Goal: Information Seeking & Learning: Learn about a topic

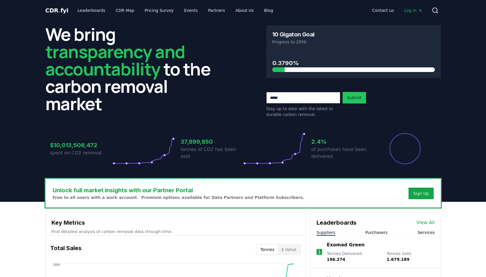
click at [295, 34] on h3 "10 Gigaton Goal" at bounding box center [293, 34] width 42 height 6
drag, startPoint x: 405, startPoint y: 146, endPoint x: 352, endPoint y: 147, distance: 52.9
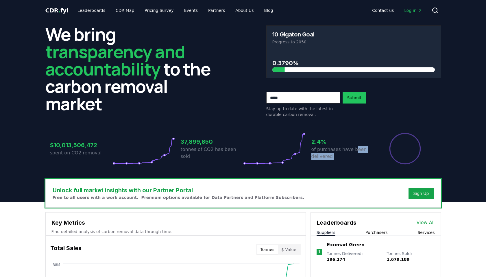
click at [352, 147] on div "2.4% of purchases have been delivered" at bounding box center [373, 148] width 125 height 32
click at [352, 147] on p "of purchases have been delivered" at bounding box center [342, 153] width 62 height 14
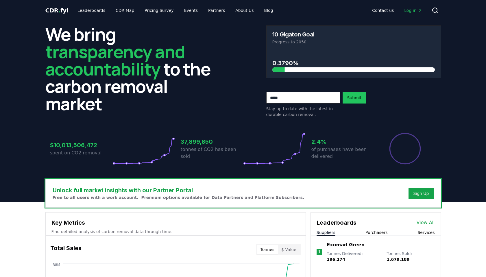
click at [404, 144] on icon "Percentage of sales delivered" at bounding box center [405, 148] width 32 height 32
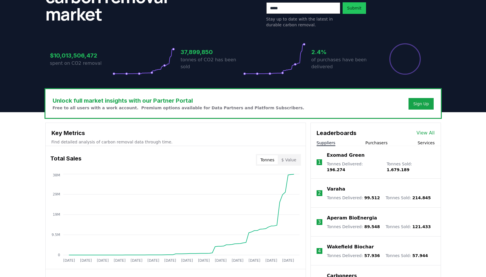
scroll to position [124, 0]
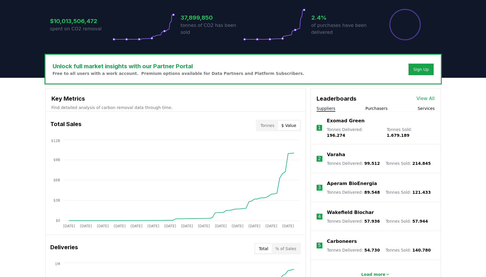
click at [292, 125] on button "$ Value" at bounding box center [289, 125] width 22 height 9
click at [266, 125] on button "Tonnes" at bounding box center [267, 125] width 21 height 9
click at [294, 125] on button "$ Value" at bounding box center [289, 125] width 22 height 9
click at [264, 123] on button "Tonnes" at bounding box center [267, 125] width 21 height 9
click at [291, 123] on button "$ Value" at bounding box center [289, 125] width 22 height 9
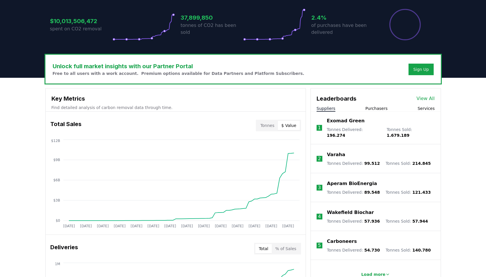
click at [264, 124] on button "Tonnes" at bounding box center [267, 125] width 21 height 9
click at [284, 124] on button "$ Value" at bounding box center [289, 125] width 22 height 9
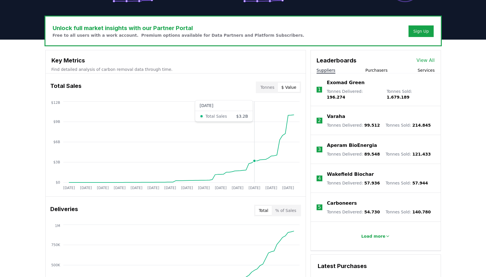
scroll to position [171, 0]
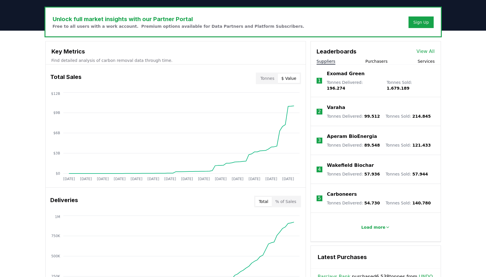
click at [281, 199] on button "% of Sales" at bounding box center [286, 201] width 28 height 9
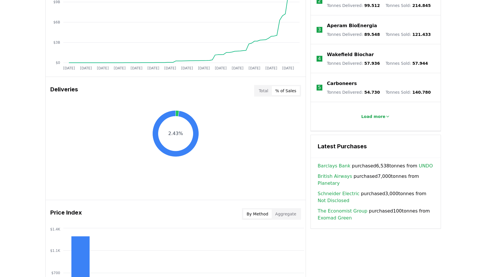
scroll to position [414, 0]
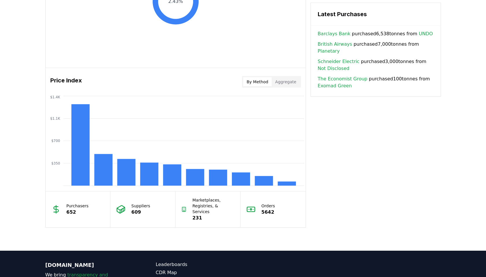
click at [292, 82] on button "Aggregate" at bounding box center [286, 81] width 28 height 9
click at [260, 82] on button "By Method" at bounding box center [257, 81] width 29 height 9
click at [81, 168] on rect at bounding box center [80, 144] width 18 height 81
click at [100, 171] on rect at bounding box center [103, 169] width 18 height 31
click at [241, 173] on rect at bounding box center [241, 178] width 18 height 13
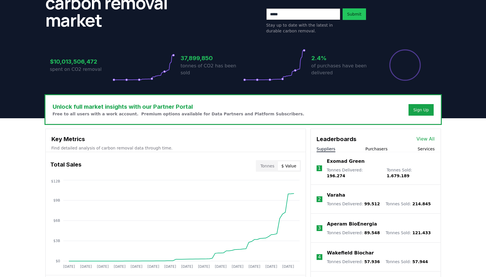
scroll to position [0, 0]
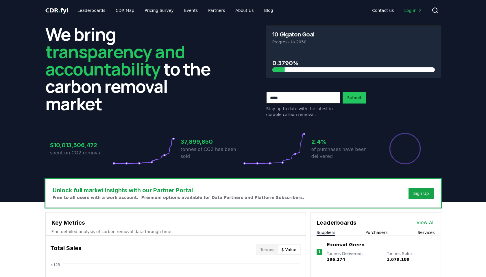
click at [51, 34] on h2 "We bring transparency and accountability to the carbon removal market" at bounding box center [132, 68] width 175 height 87
